Goal: Task Accomplishment & Management: Complete application form

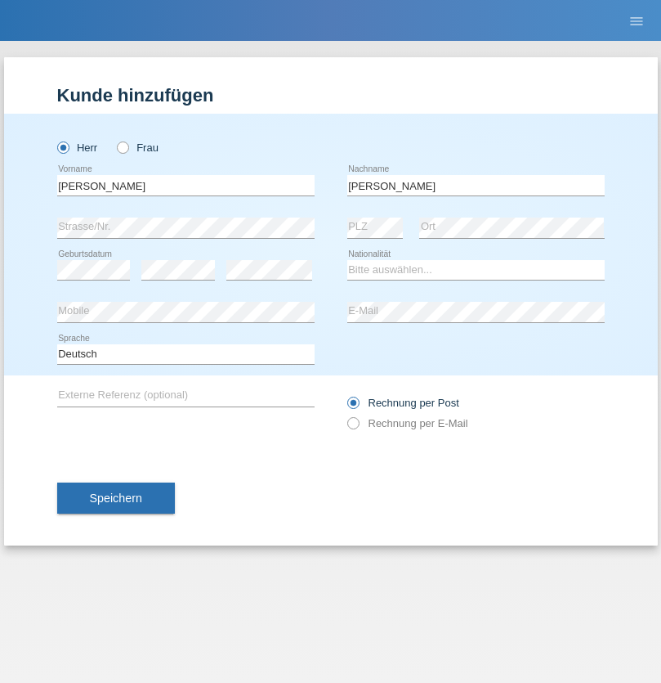
type input "Kovács"
select select "HU"
select select "C"
select select "28"
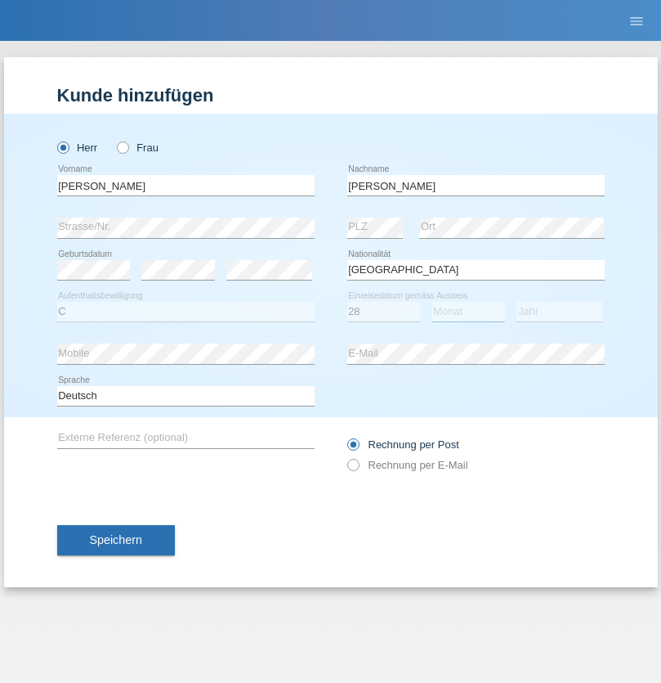
select select "01"
select select "2015"
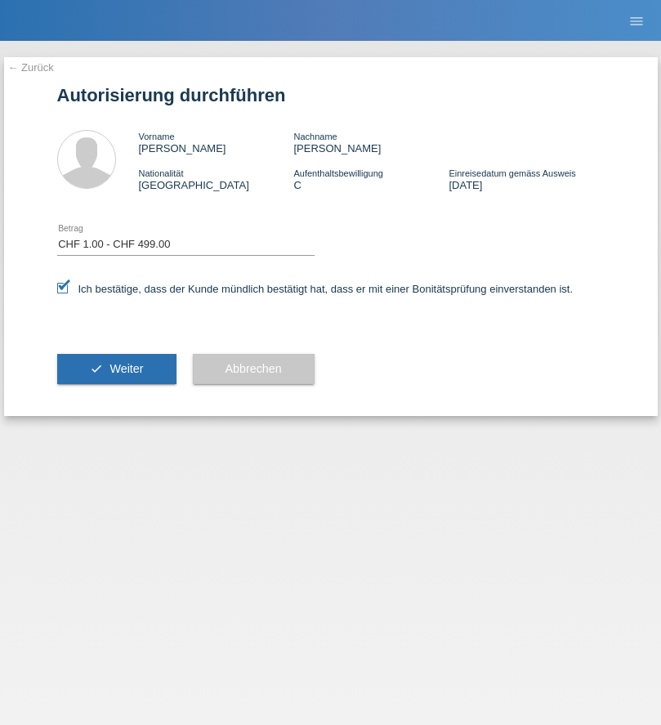
select select "1"
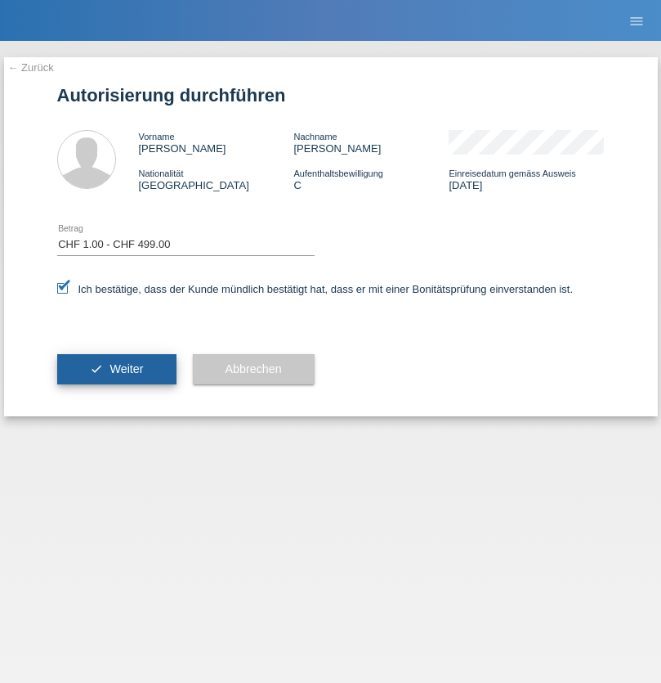
click at [116, 369] on span "Weiter" at bounding box center [127, 368] width 34 height 13
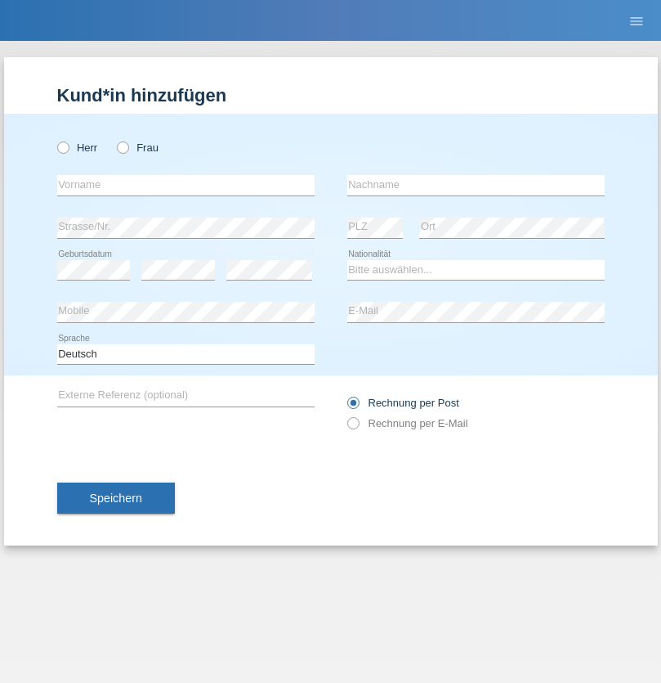
radio input "true"
click at [186, 185] on input "text" at bounding box center [185, 185] width 257 height 20
type input "Kovacs"
click at [476, 185] on input "text" at bounding box center [475, 185] width 257 height 20
type input "[PERSON_NAME]"
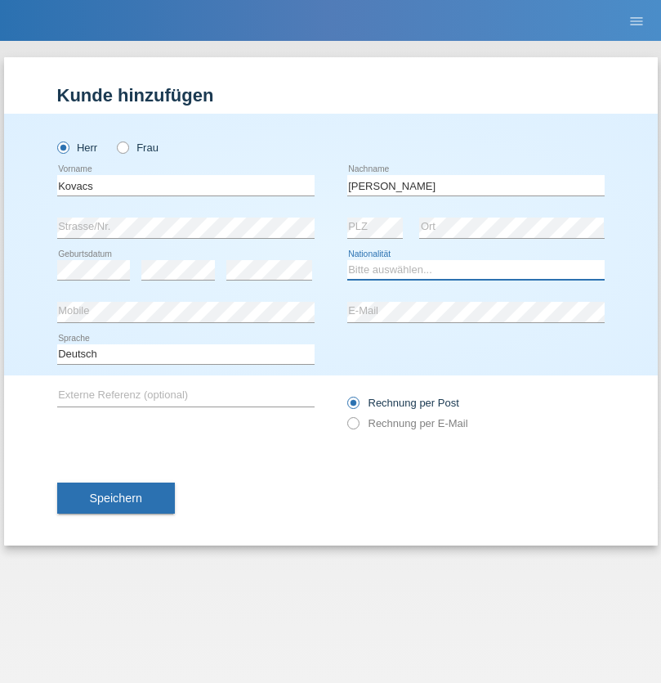
select select "HU"
select select "C"
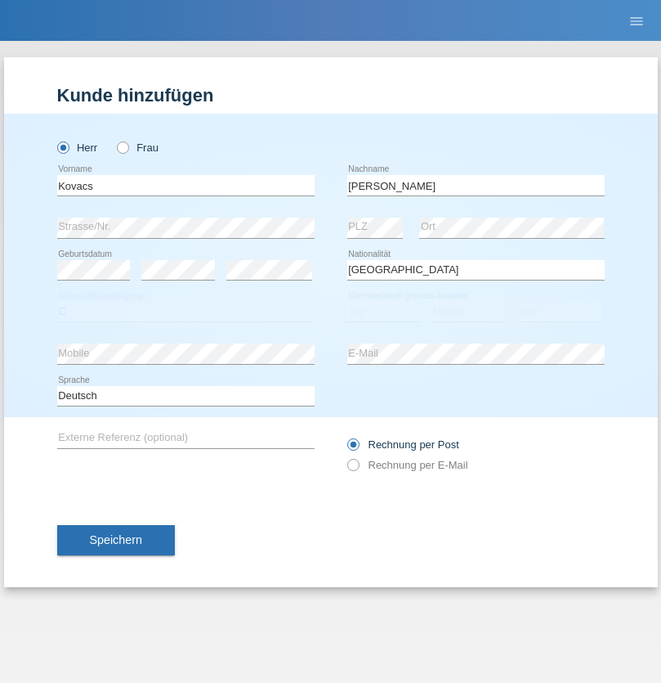
select select "28"
select select "01"
select select "2015"
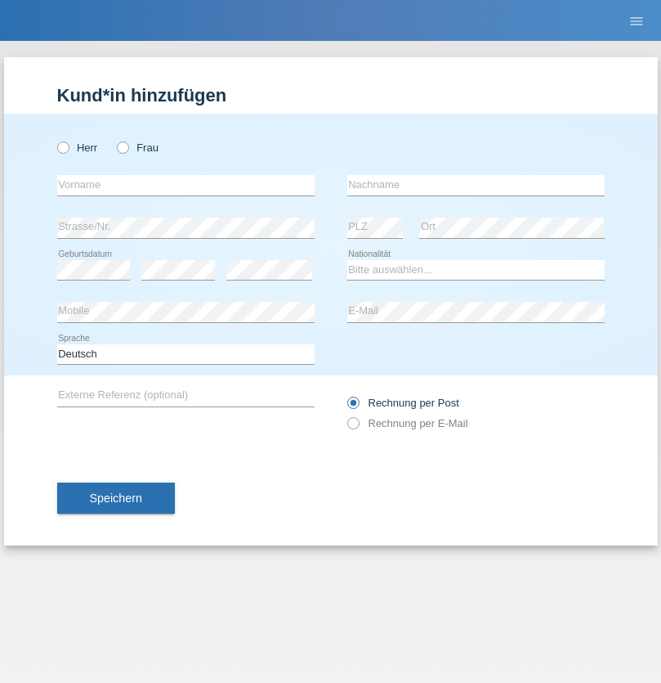
radio input "true"
click at [186, 185] on input "text" at bounding box center [185, 185] width 257 height 20
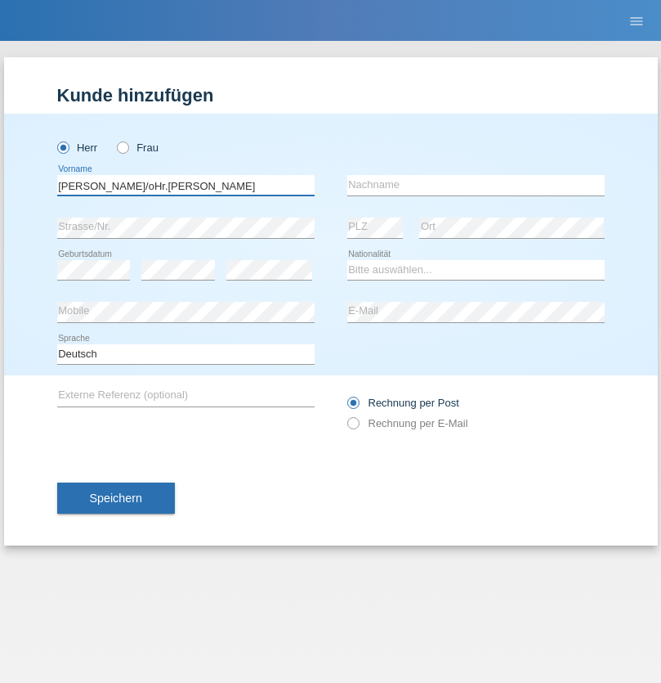
type input "Maria c/oHr.P.Weibel"
click at [476, 185] on input "text" at bounding box center [475, 185] width 257 height 20
type input "Weibel"
select select "CH"
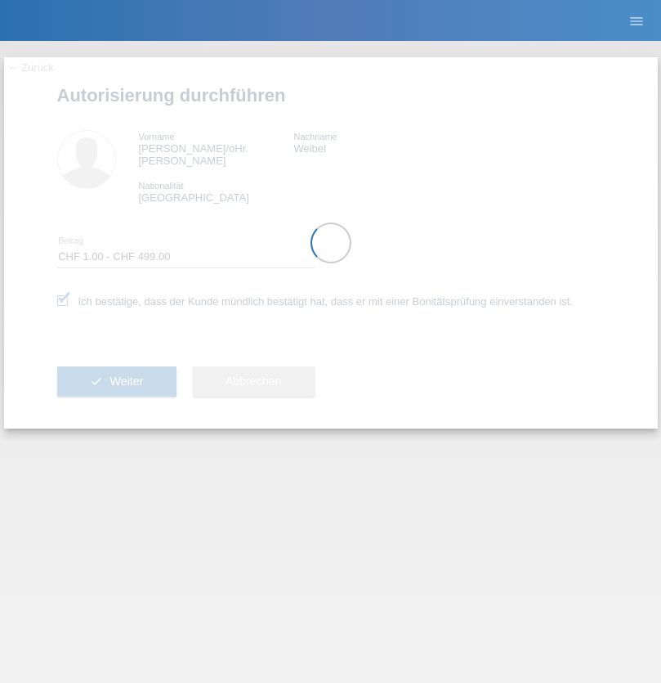
select select "1"
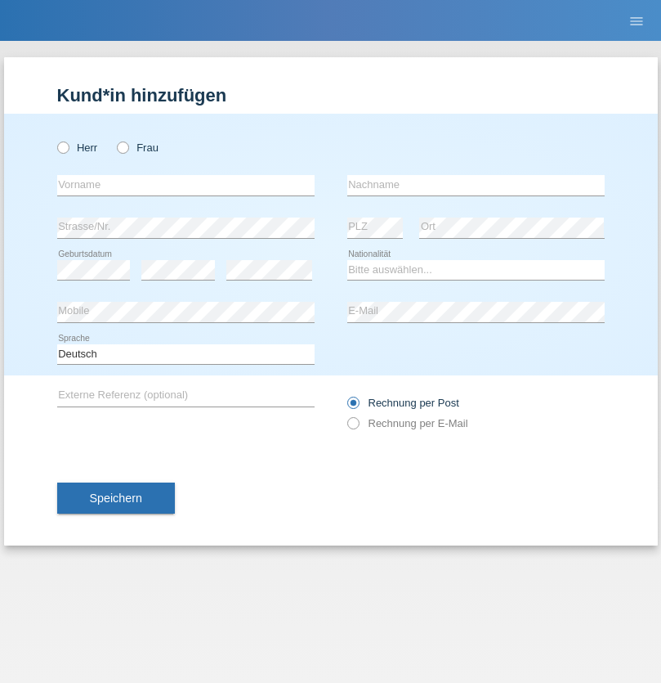
radio input "true"
click at [186, 185] on input "text" at bounding box center [185, 185] width 257 height 20
type input "Matus"
click at [476, 185] on input "text" at bounding box center [475, 185] width 257 height 20
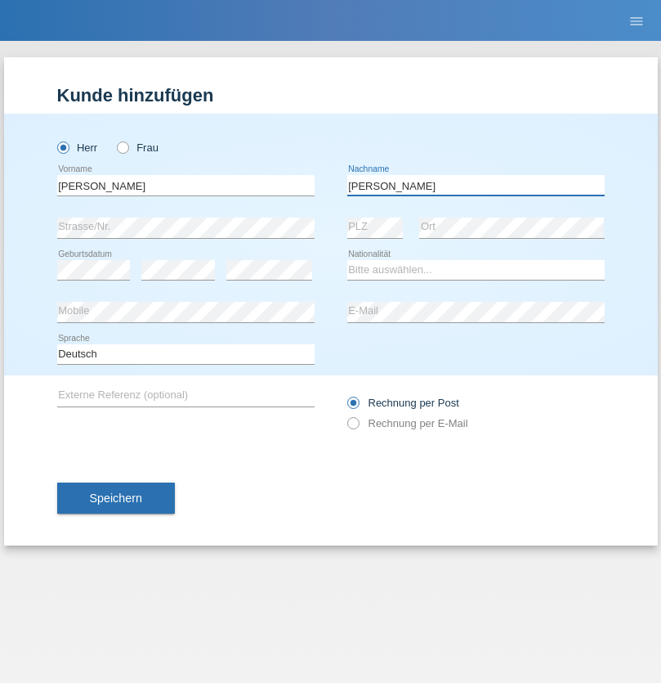
type input "Barnas"
select select "SK"
select select "C"
select select "27"
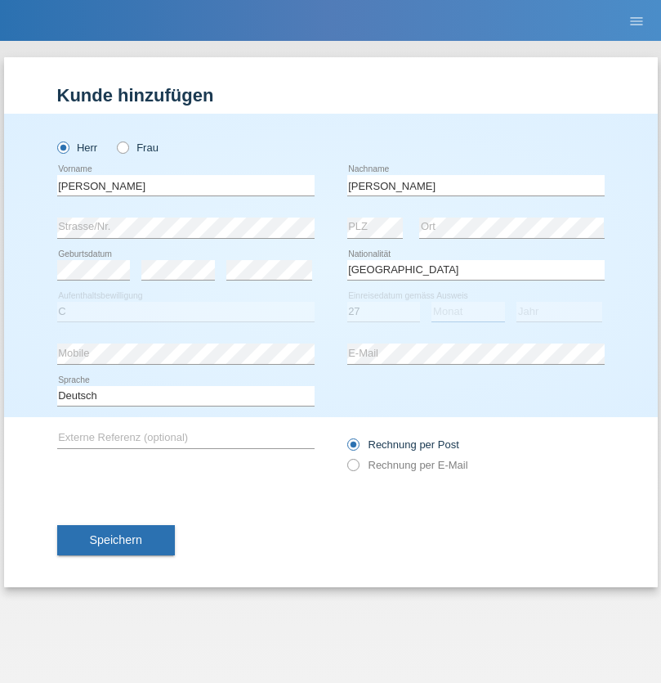
select select "08"
select select "1998"
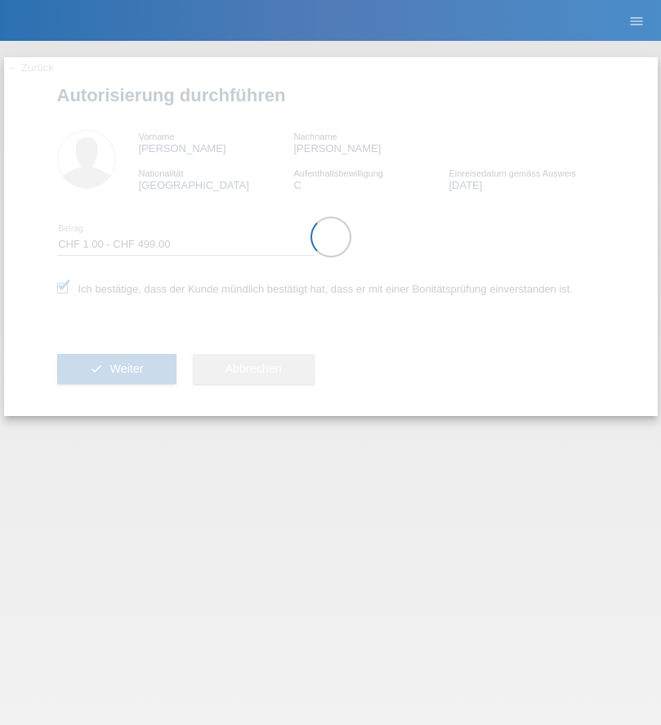
select select "1"
